Goal: Task Accomplishment & Management: Manage account settings

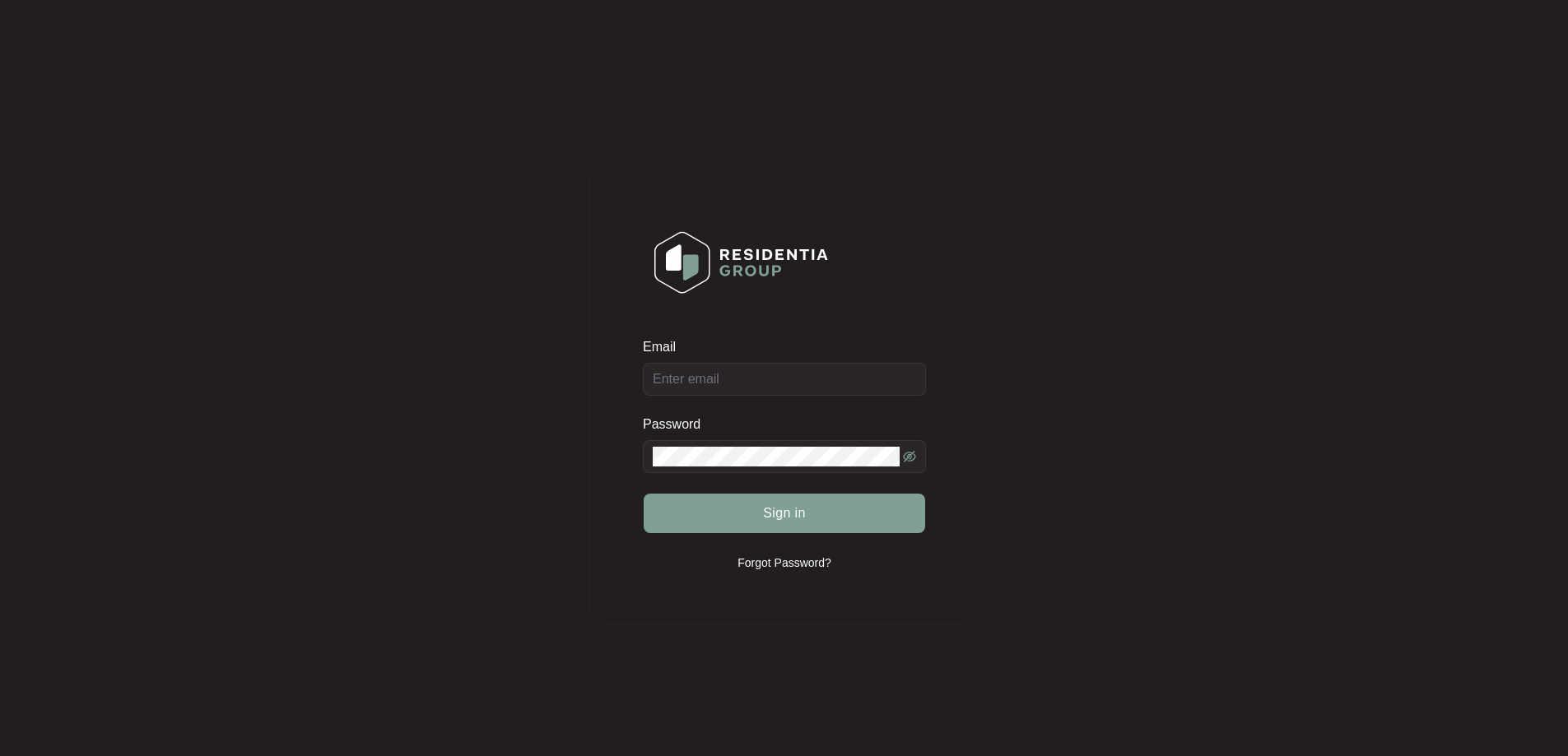
click at [802, 382] on div "Email" at bounding box center [784, 367] width 283 height 57
click at [799, 381] on div "Email" at bounding box center [784, 367] width 283 height 57
click at [798, 363] on input "Email" at bounding box center [784, 379] width 283 height 33
type input "[EMAIL_ADDRESS][DOMAIN_NAME]"
click at [752, 468] on span at bounding box center [784, 456] width 283 height 33
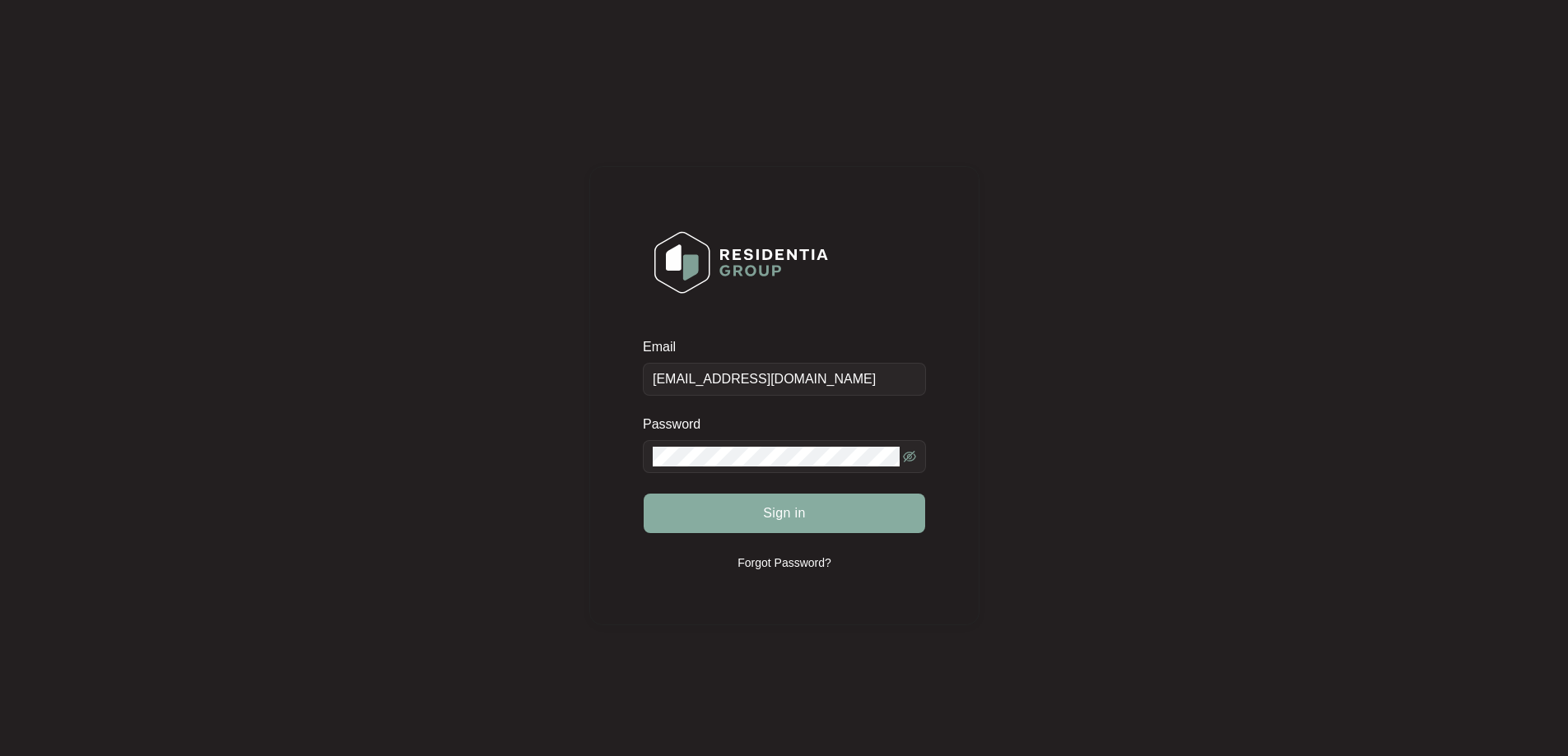
click at [823, 517] on button "Sign in" at bounding box center [784, 514] width 281 height 40
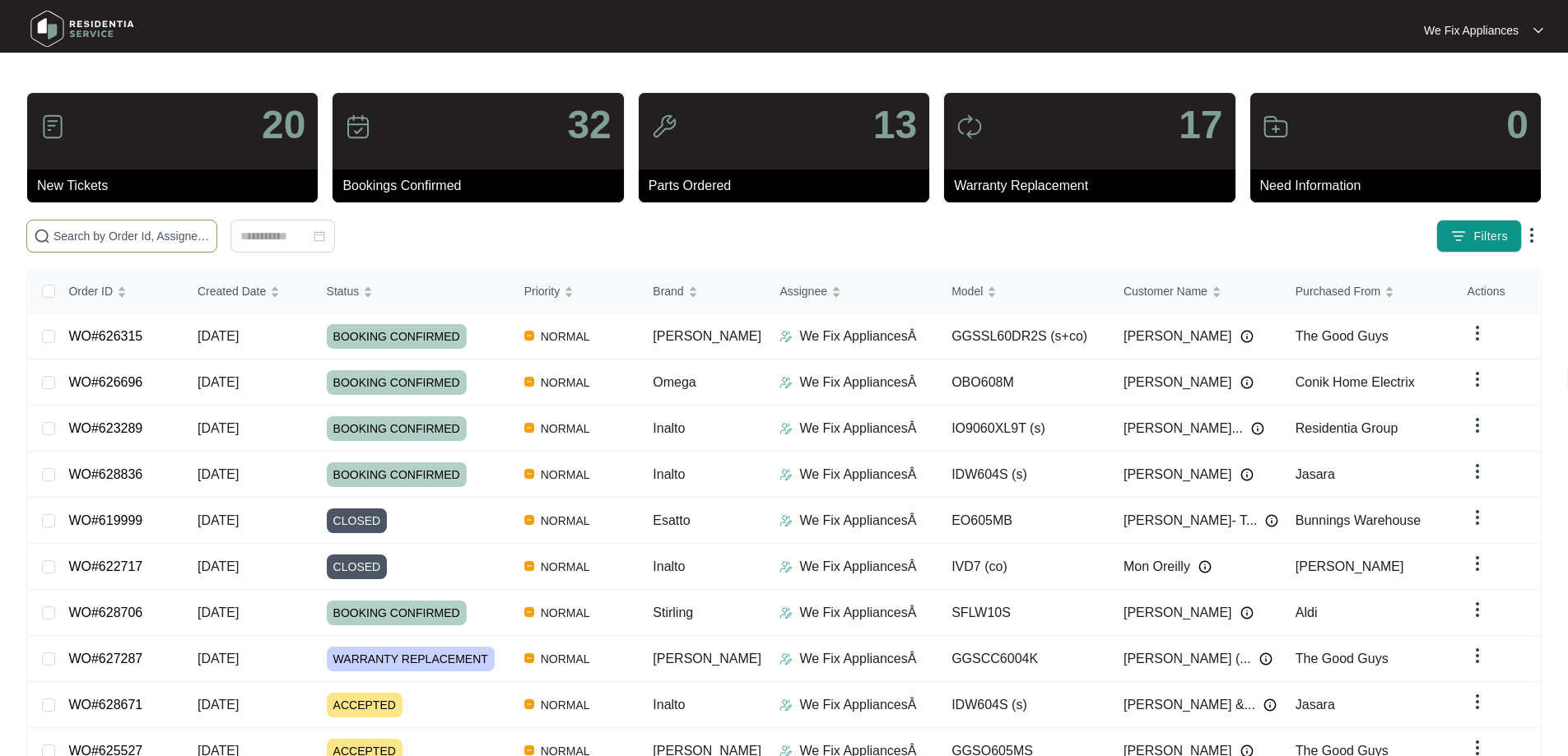
paste input "628653"
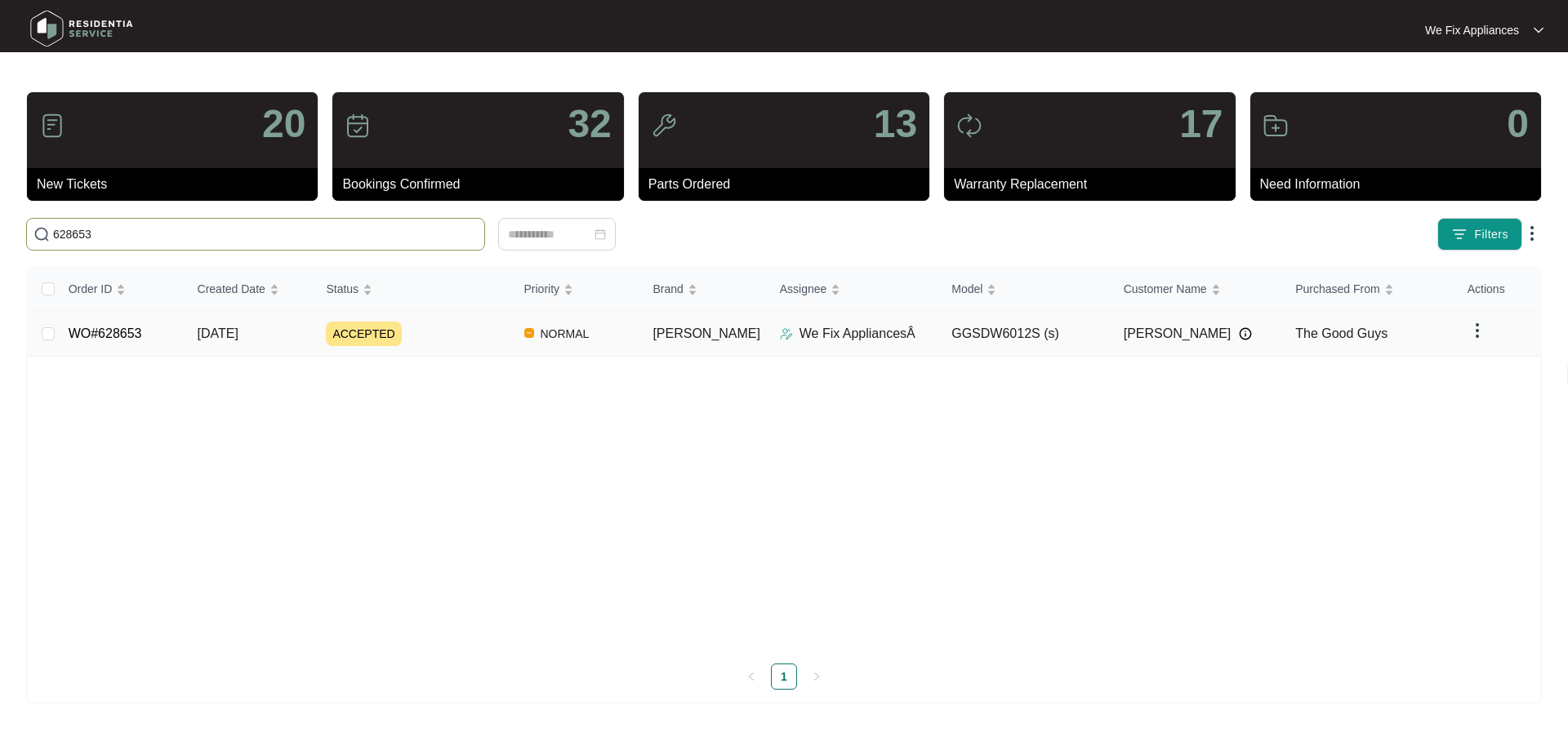
type input "628653"
click at [122, 340] on link "WO#628653" at bounding box center [106, 334] width 74 height 14
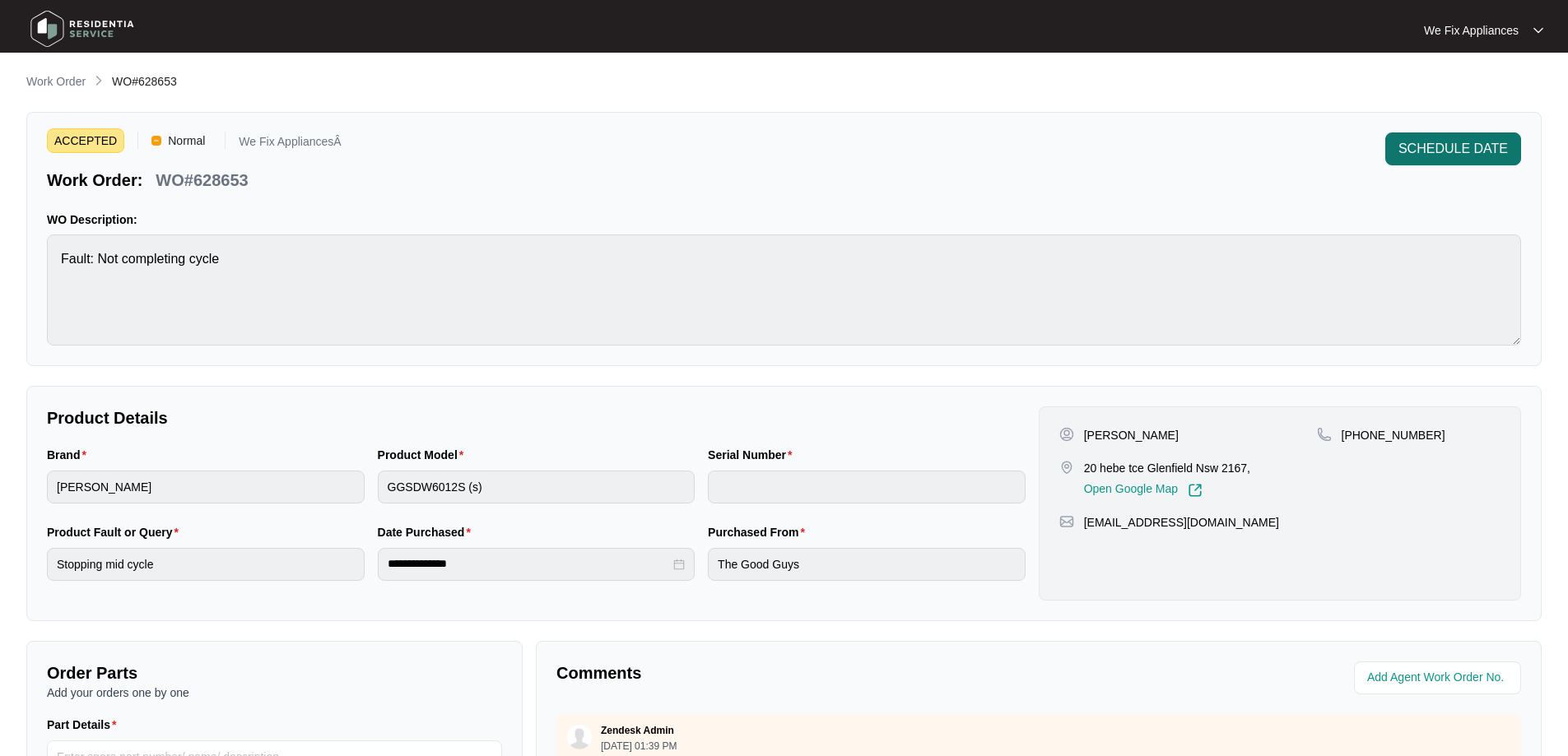
click at [1438, 140] on span "SCHEDULE DATE" at bounding box center [1453, 149] width 110 height 19
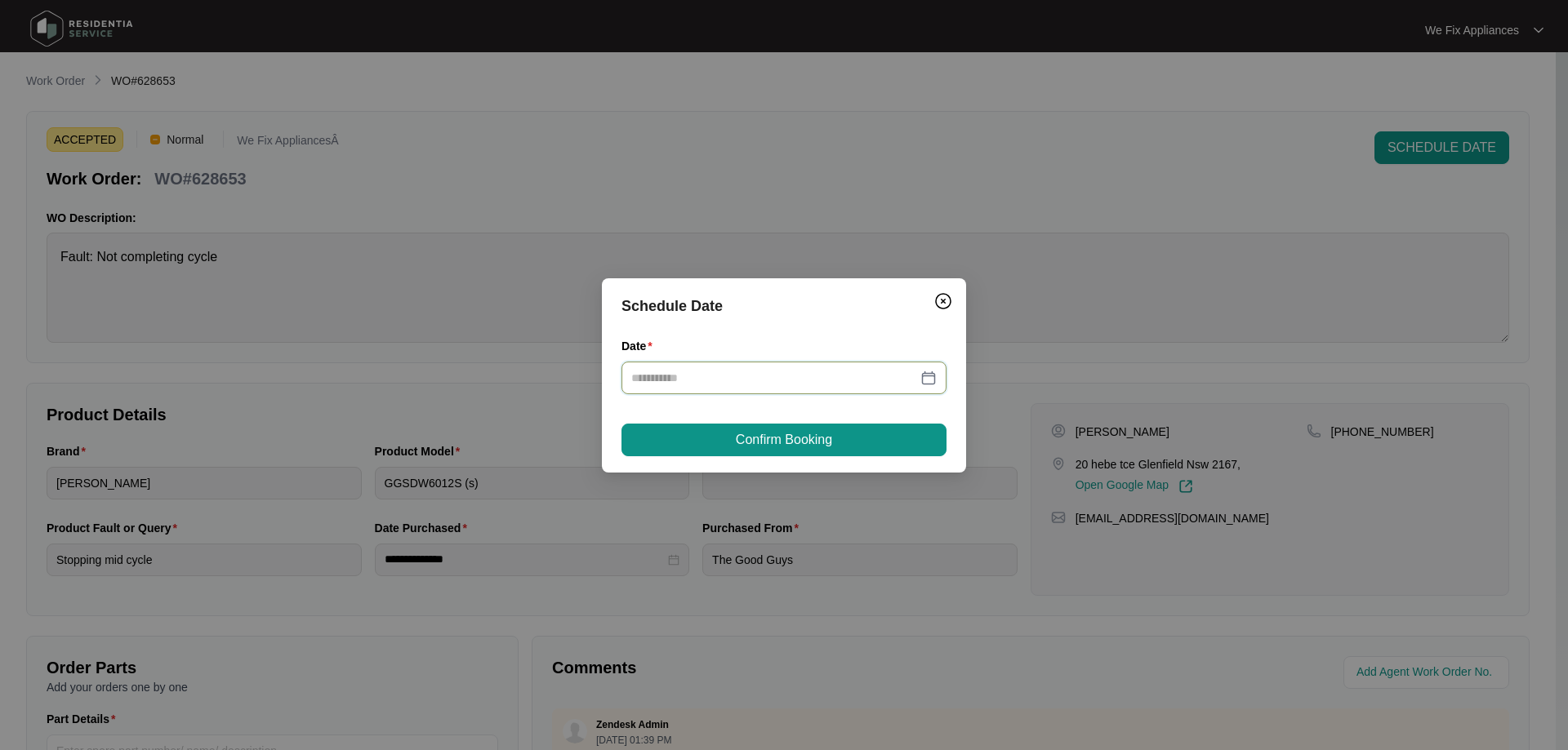
click at [717, 385] on input "Date" at bounding box center [774, 377] width 286 height 18
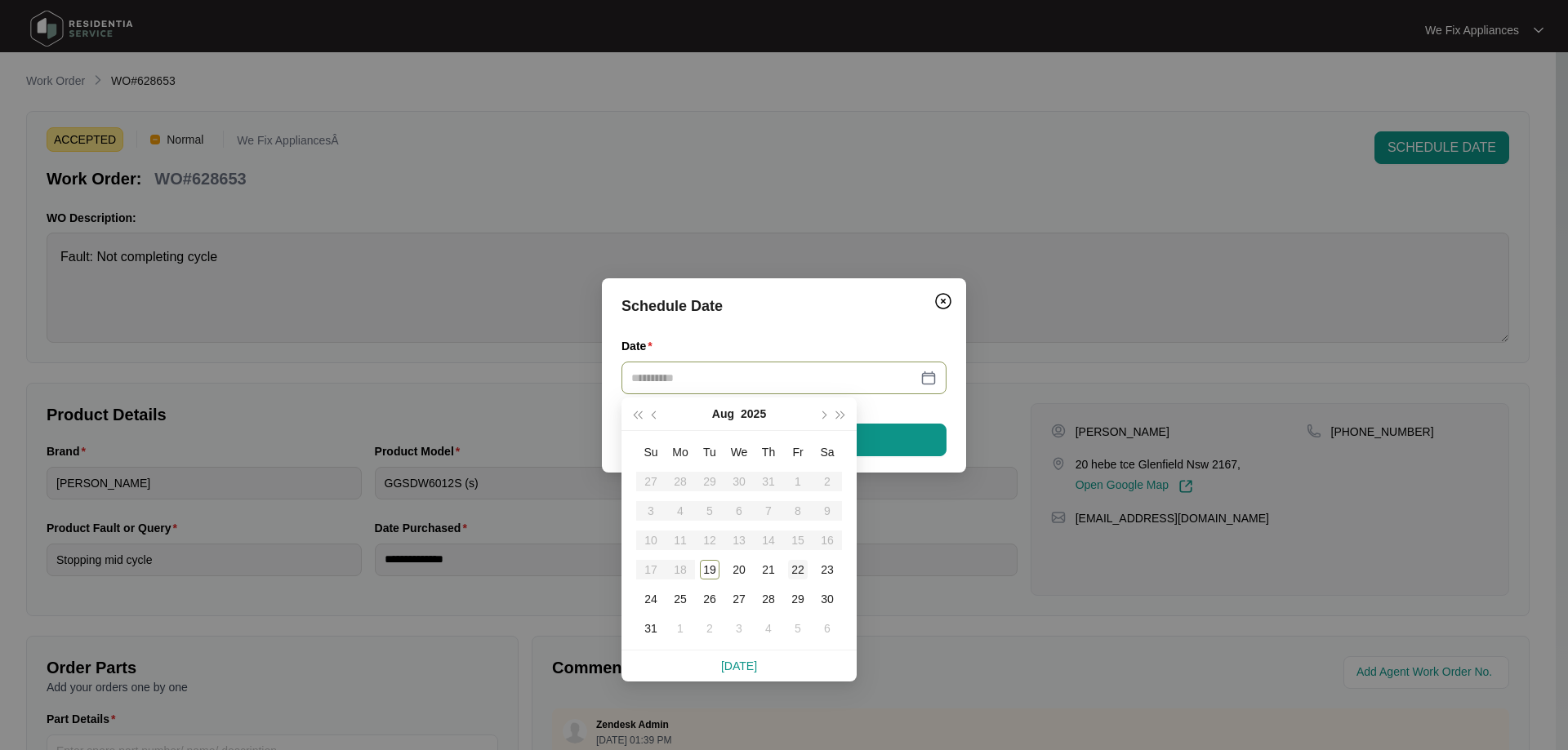
type input "**********"
click at [790, 566] on div "22" at bounding box center [797, 569] width 19 height 19
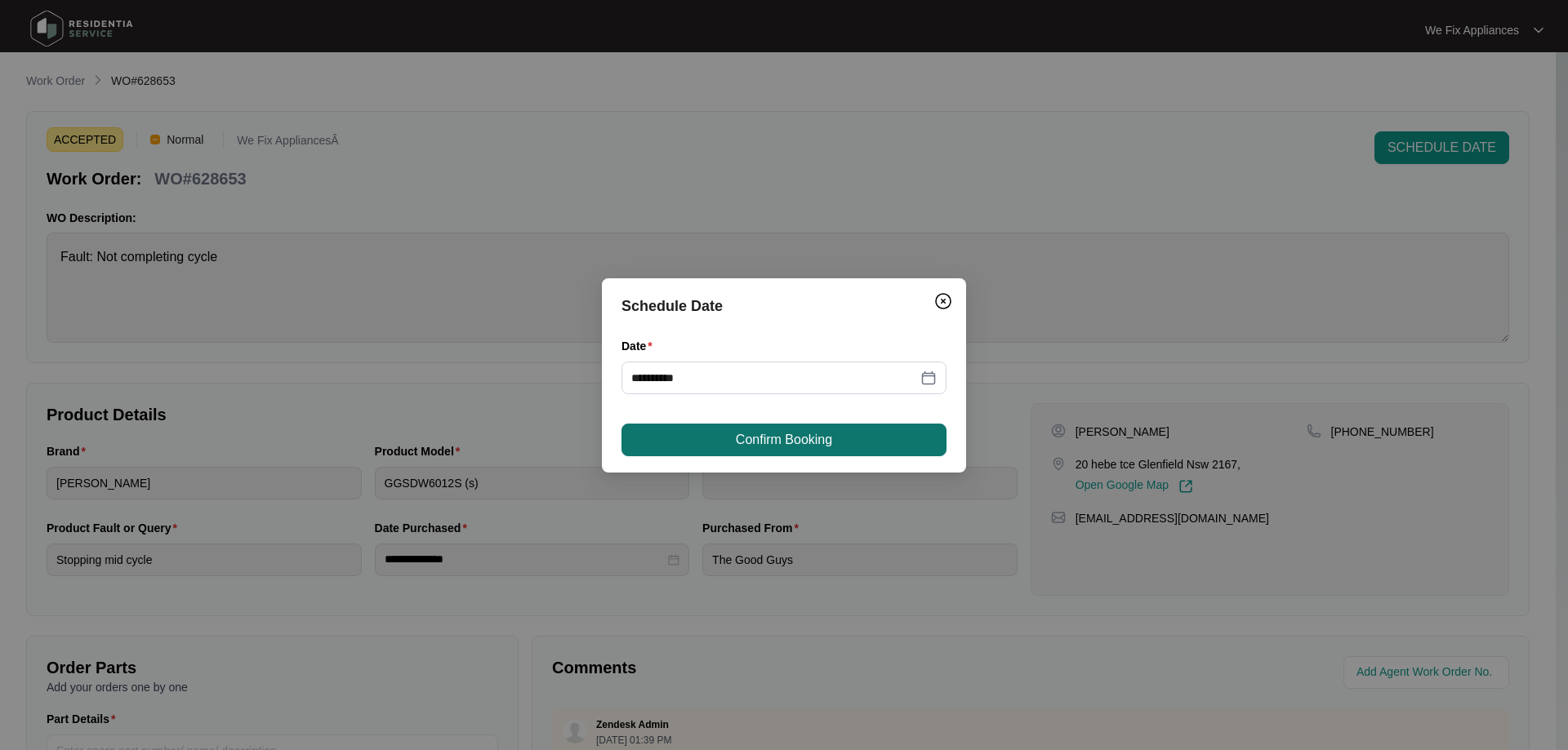
click at [809, 430] on span "Confirm Booking" at bounding box center [784, 439] width 96 height 19
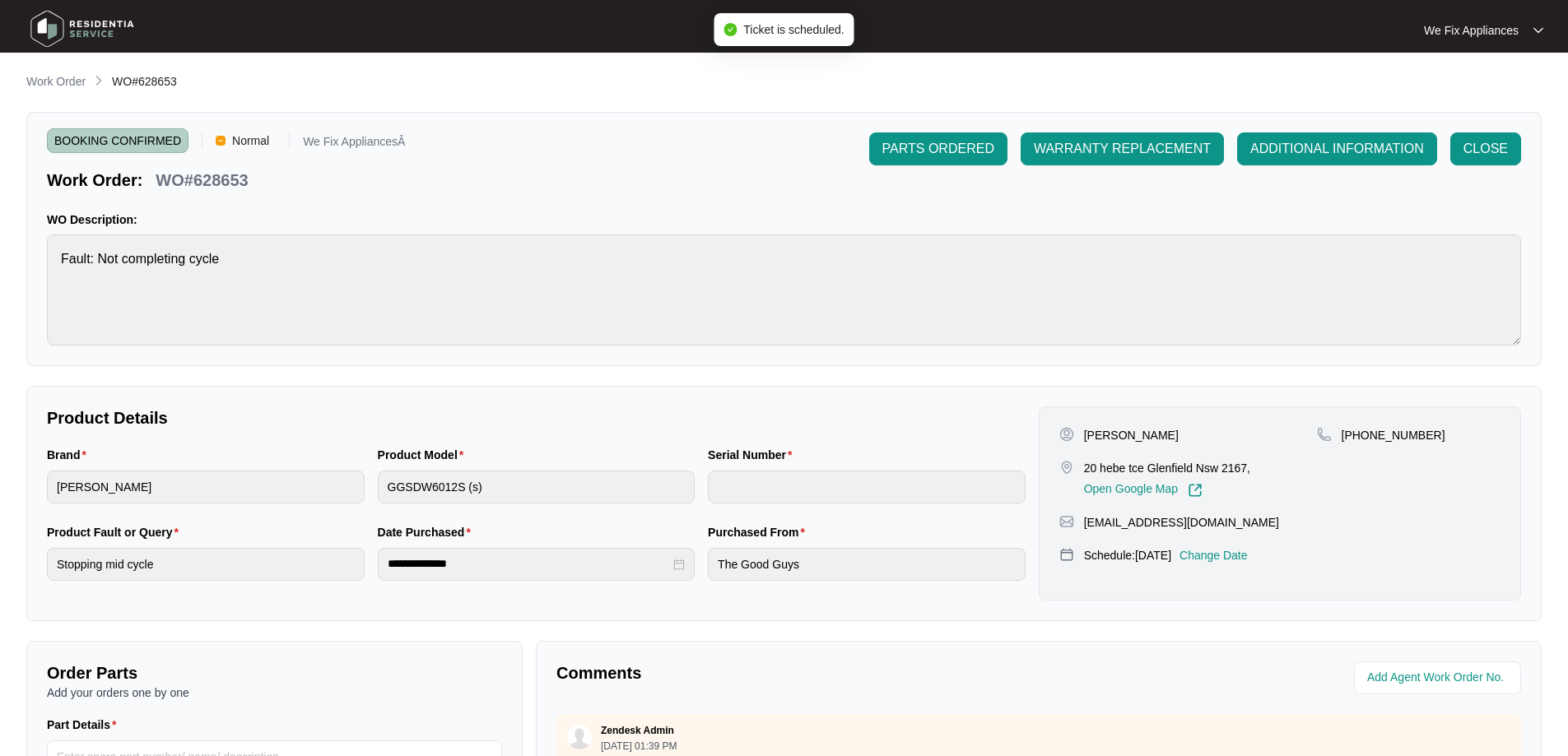
click at [108, 24] on img at bounding box center [82, 29] width 115 height 49
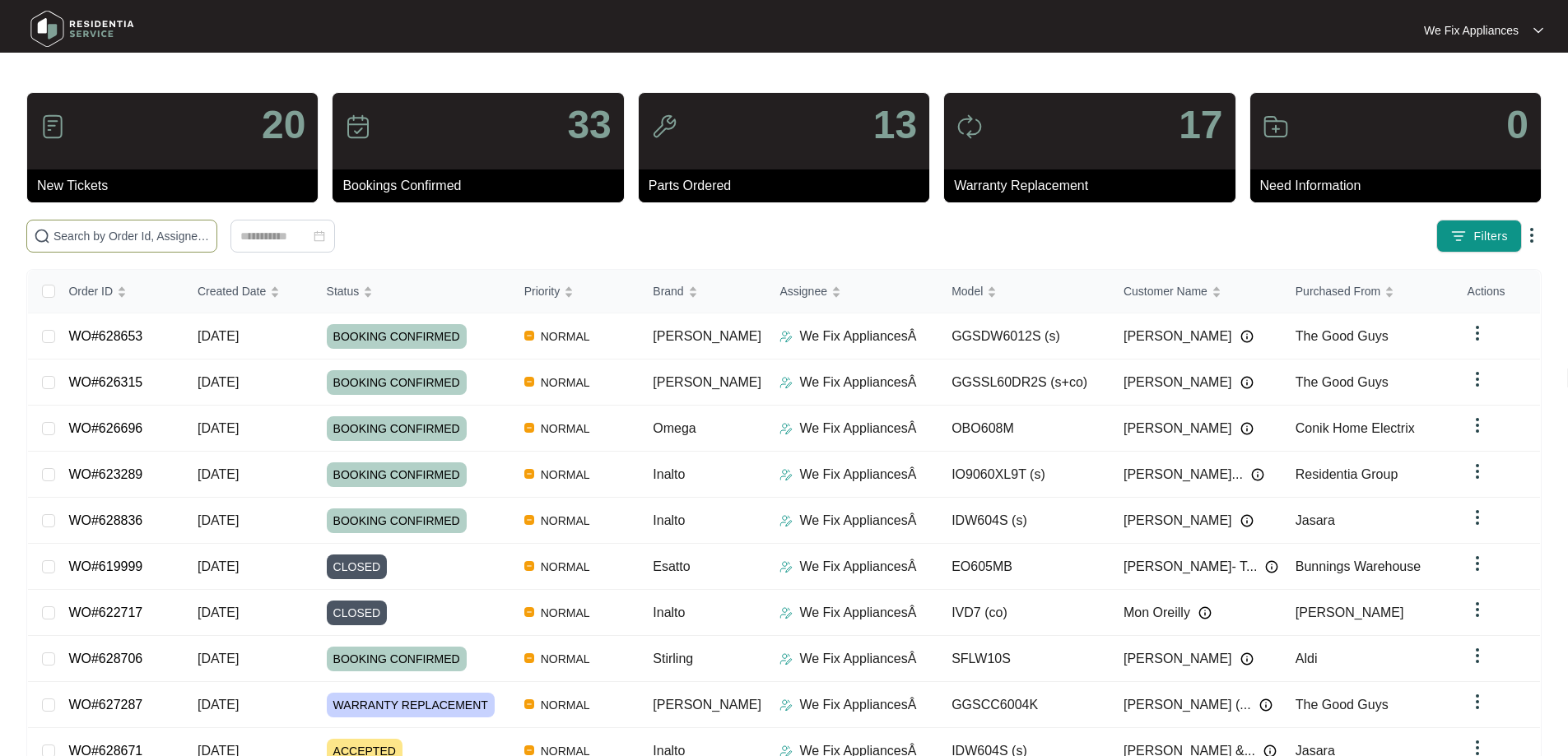
paste input "628104"
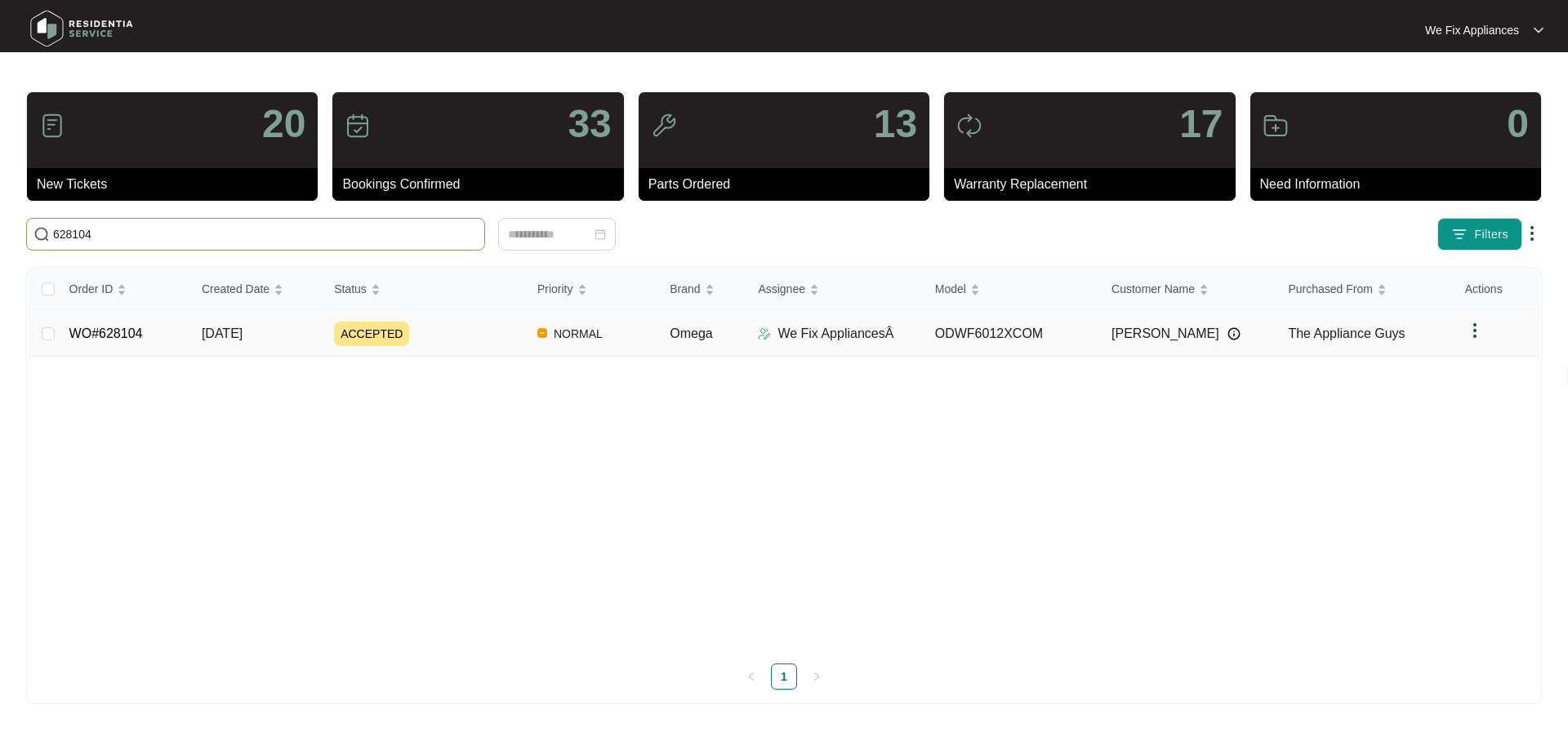
type input "628104"
click at [103, 334] on link "WO#628104" at bounding box center [106, 334] width 74 height 14
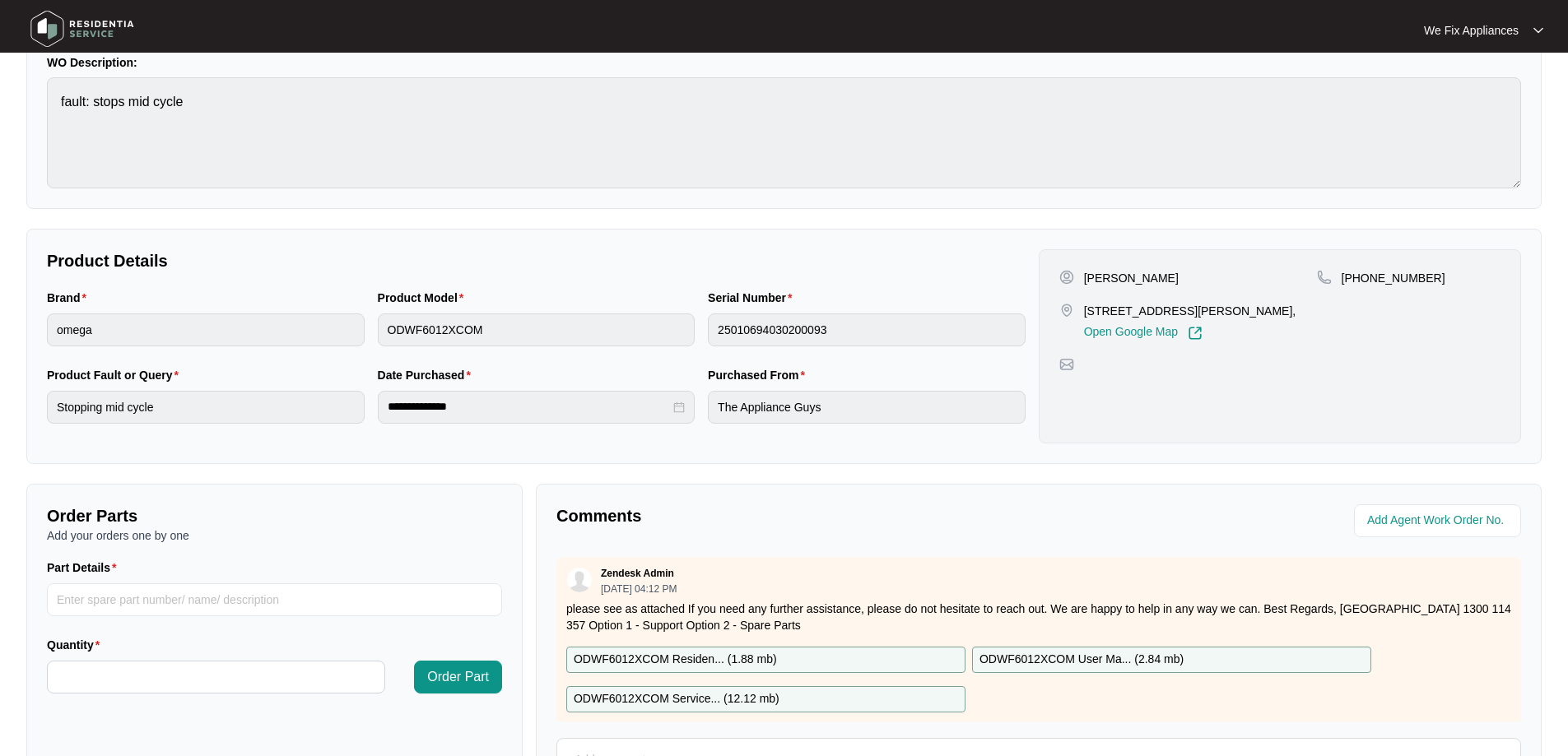
scroll to position [335, 0]
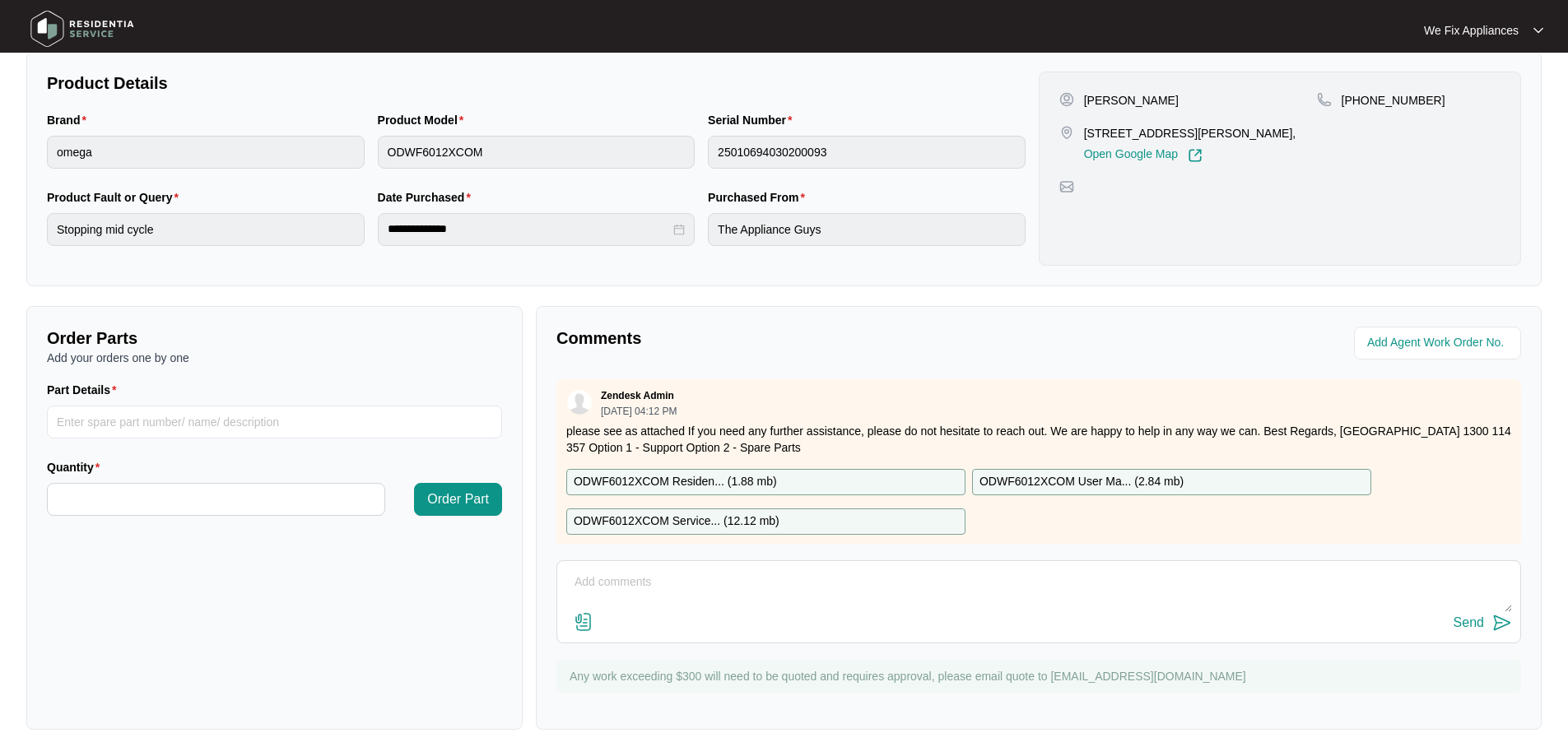
drag, startPoint x: 647, startPoint y: 586, endPoint x: 647, endPoint y: 577, distance: 9.0
click at [646, 583] on textarea at bounding box center [1038, 590] width 946 height 43
type textarea "Hi team just fyi- customer said will get r/estate to call and arrange time she …"
click at [1468, 623] on div "Send" at bounding box center [1468, 623] width 30 height 15
click at [102, 16] on img at bounding box center [82, 29] width 115 height 49
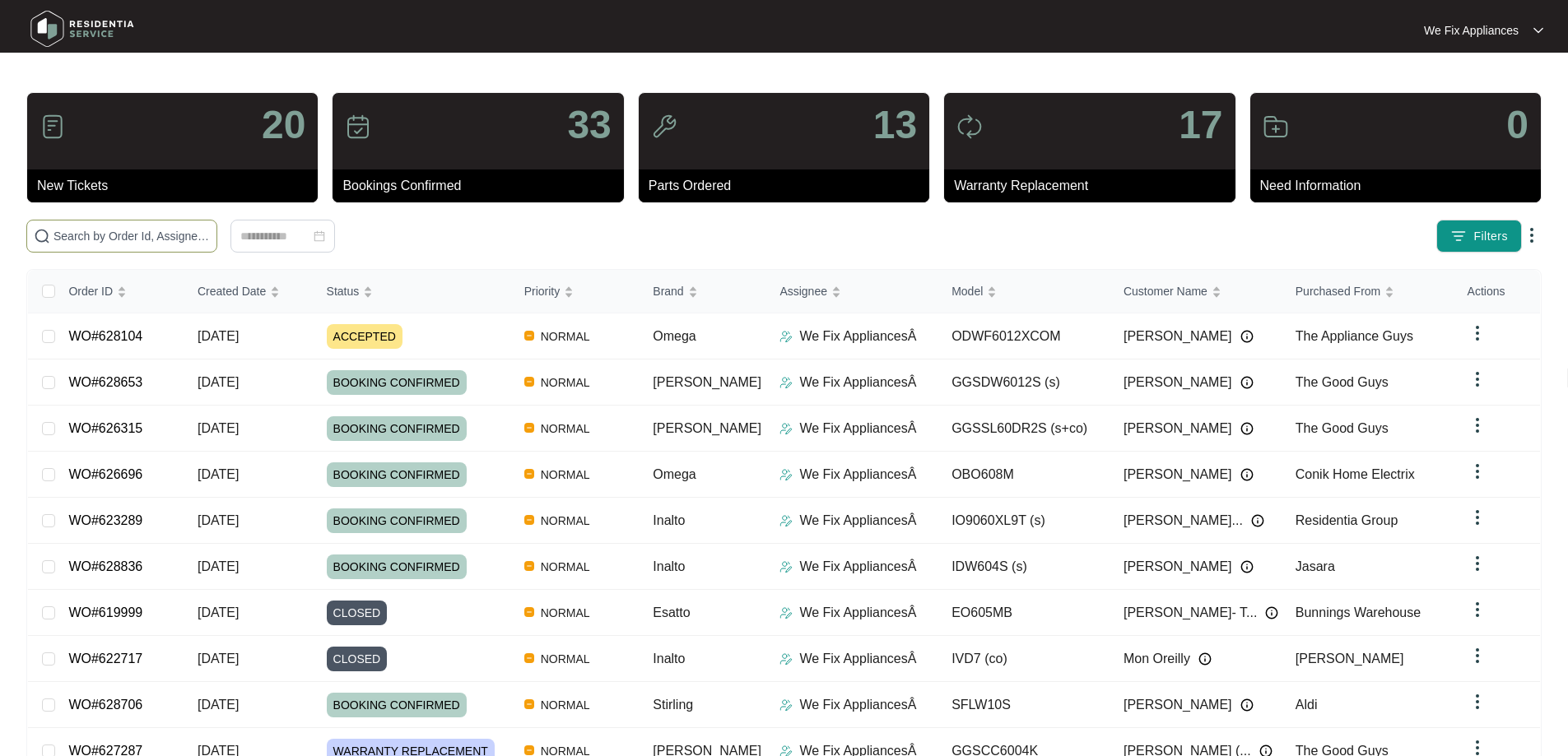
paste input "626009"
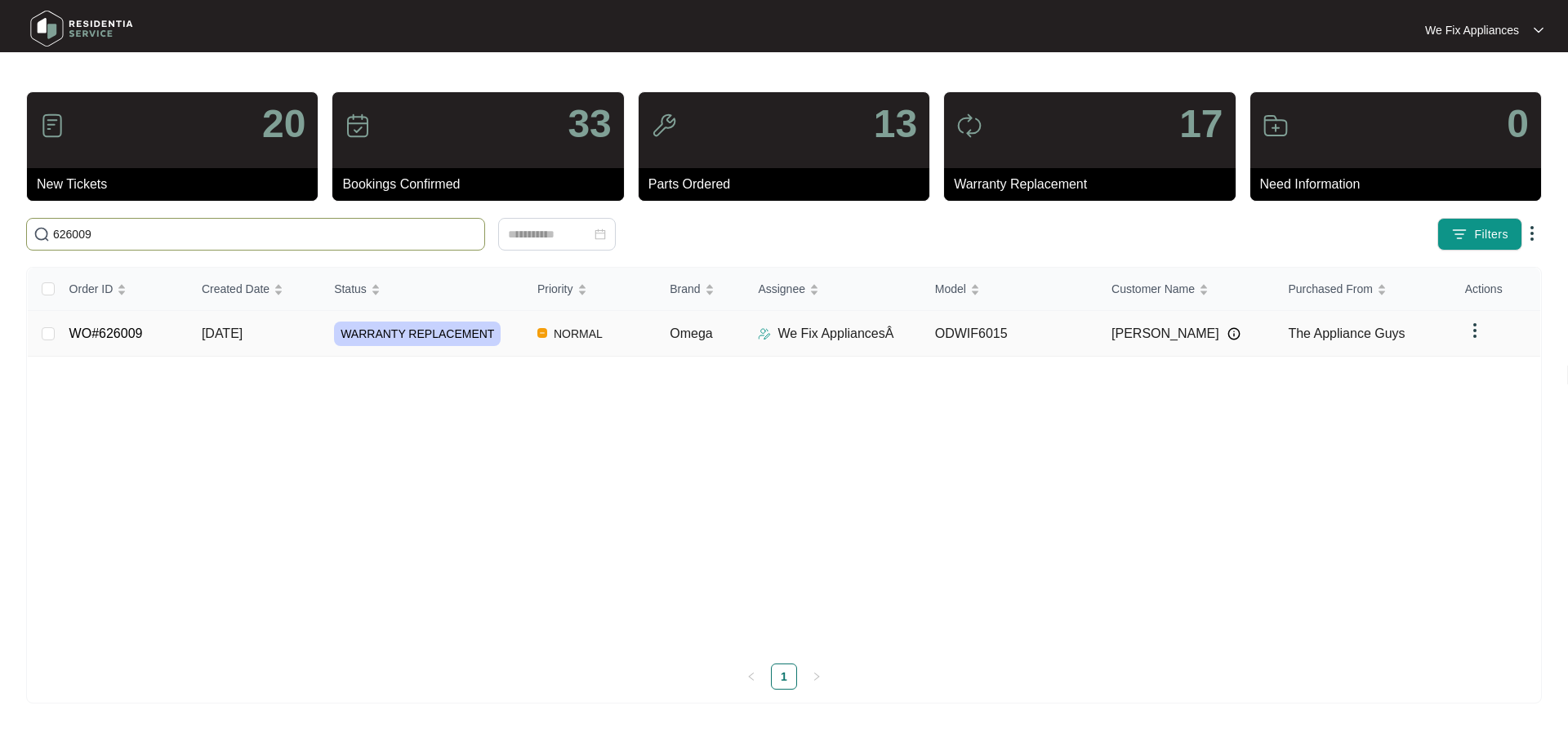
type input "626009"
click at [137, 336] on link "WO#626009" at bounding box center [106, 334] width 74 height 14
